Goal: Transaction & Acquisition: Subscribe to service/newsletter

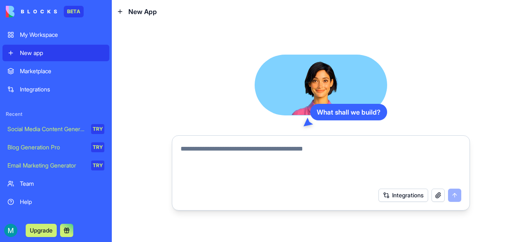
click at [407, 192] on button "Integrations" at bounding box center [403, 195] width 50 height 13
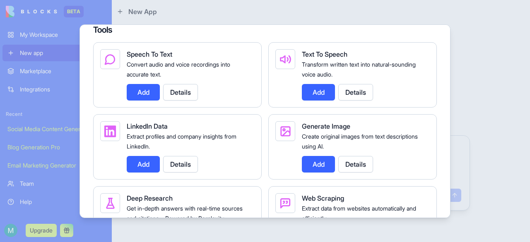
scroll to position [993, 0]
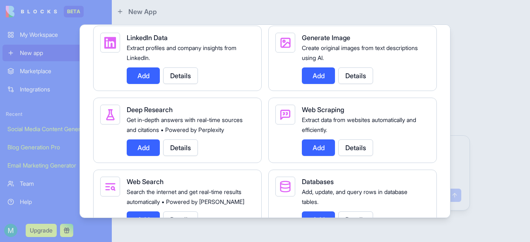
click at [497, 100] on div at bounding box center [265, 121] width 530 height 242
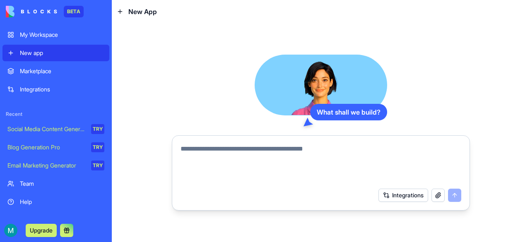
click at [377, 160] on textarea at bounding box center [320, 164] width 281 height 40
type textarea "**********"
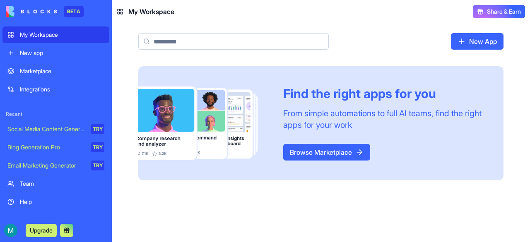
scroll to position [12, 0]
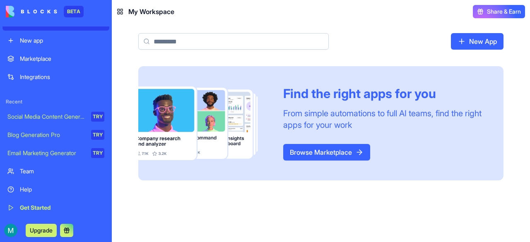
click at [43, 228] on button "Upgrade" at bounding box center [41, 230] width 31 height 13
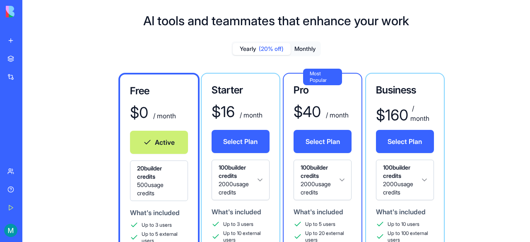
click at [313, 50] on button "Monthly" at bounding box center [305, 49] width 29 height 12
